Goal: Information Seeking & Learning: Learn about a topic

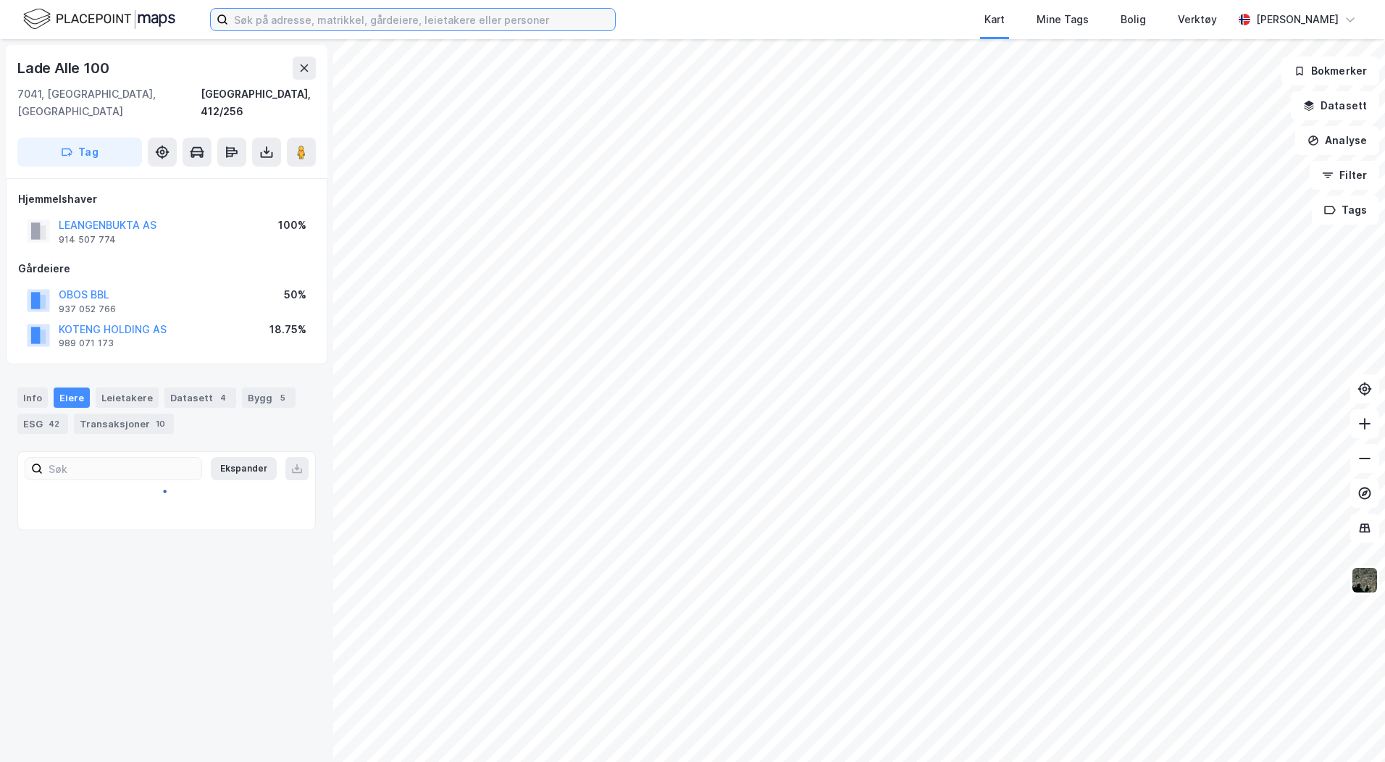
click at [274, 15] on input at bounding box center [421, 20] width 387 height 22
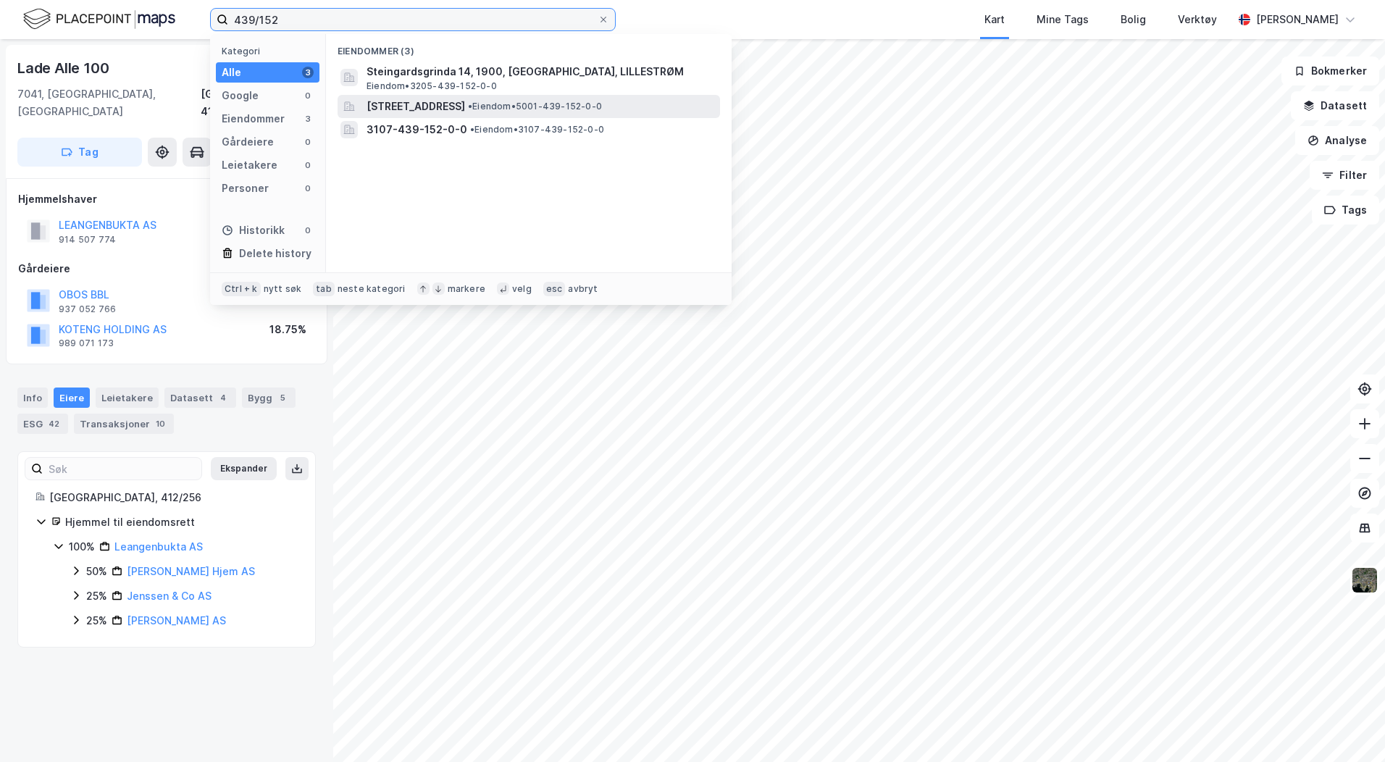
type input "439/152"
click at [443, 105] on span "[STREET_ADDRESS]" at bounding box center [415, 106] width 98 height 17
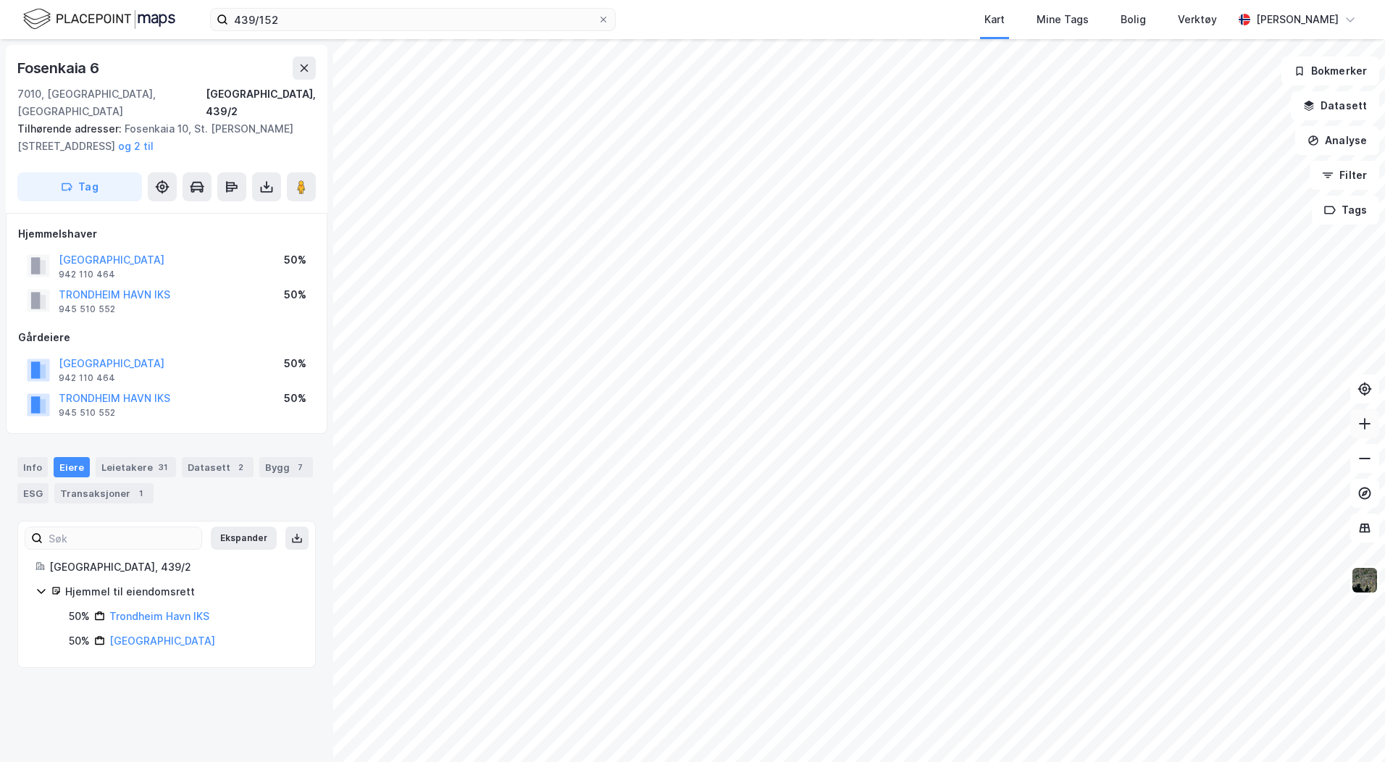
click at [1358, 429] on icon at bounding box center [1364, 423] width 14 height 14
click at [1364, 425] on icon at bounding box center [1364, 423] width 14 height 14
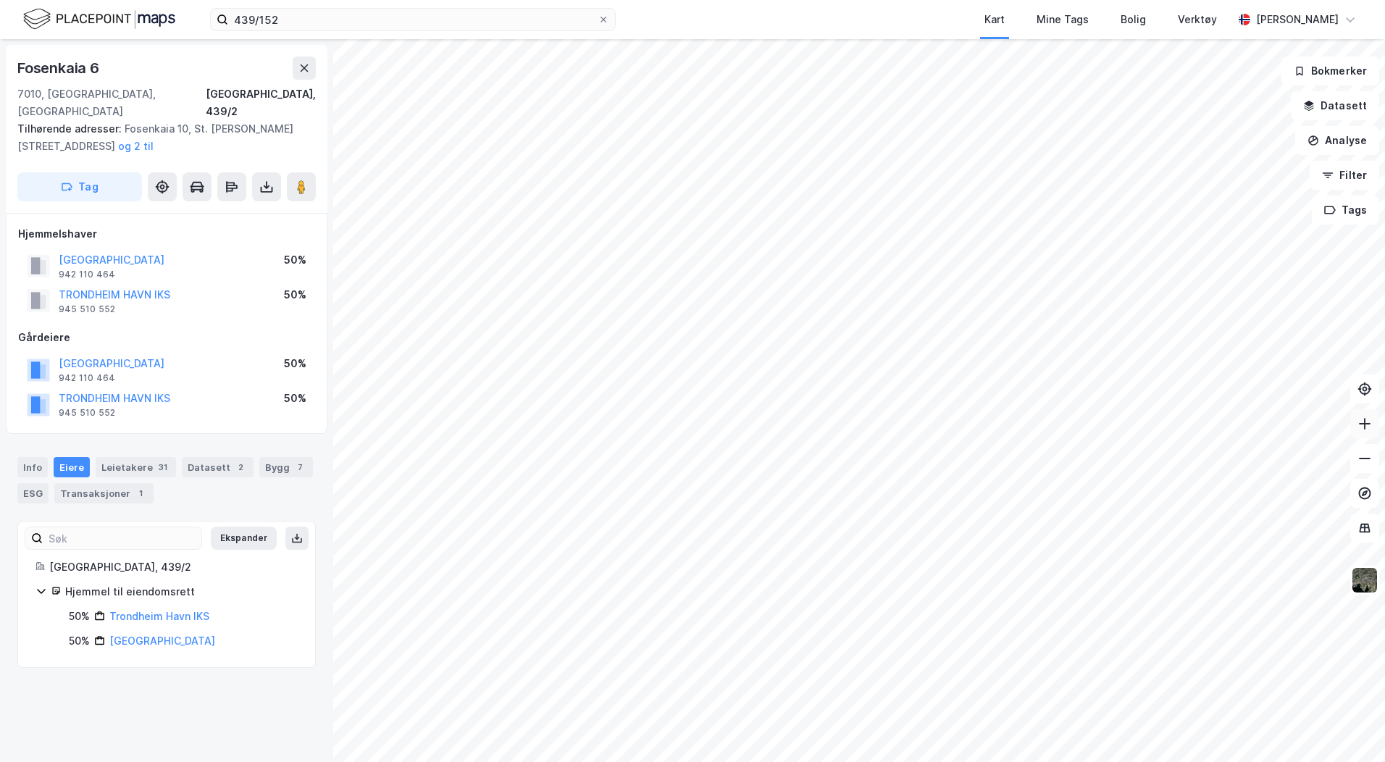
click at [1364, 425] on icon at bounding box center [1364, 423] width 14 height 14
